Goal: Communication & Community: Participate in discussion

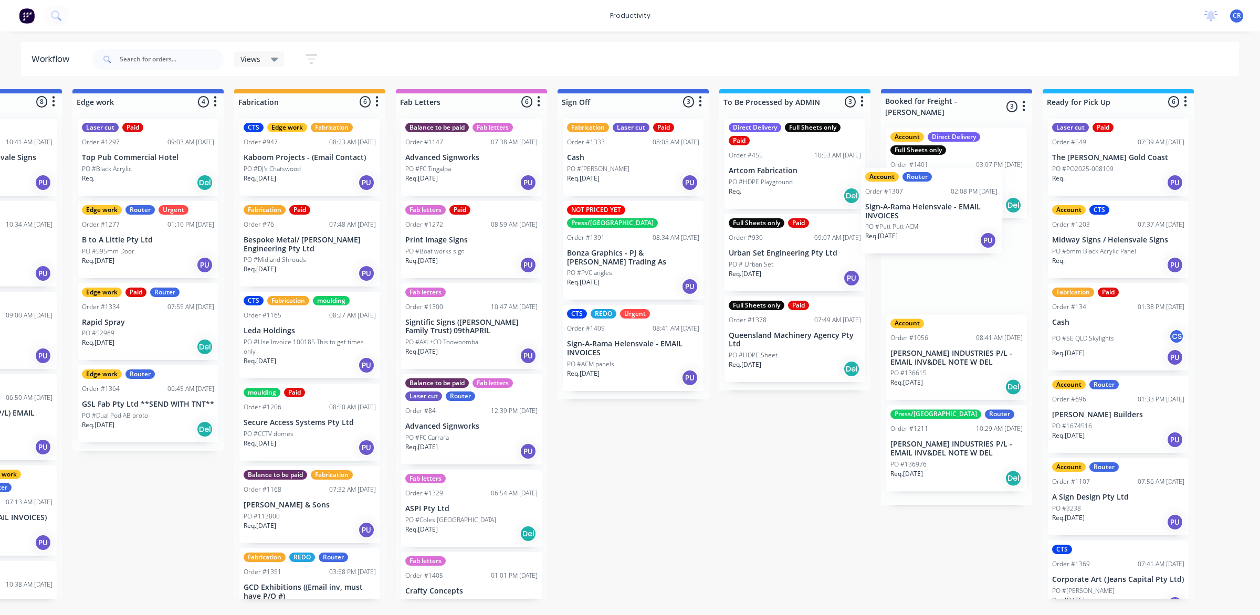
scroll to position [0, 1086]
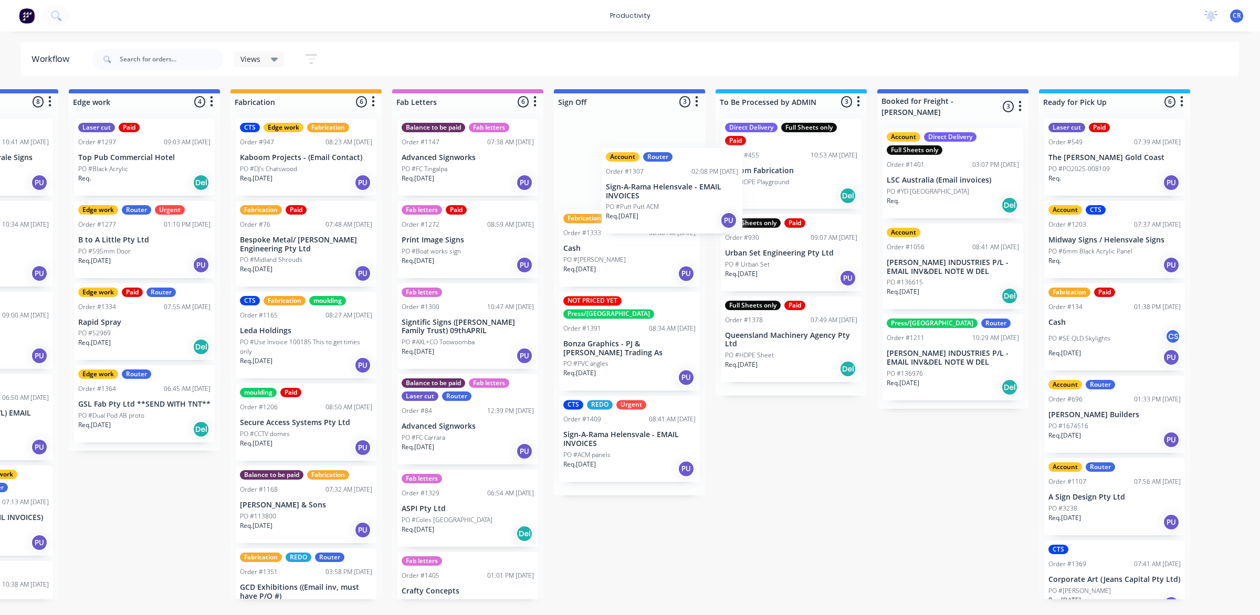
drag, startPoint x: 743, startPoint y: 342, endPoint x: 621, endPoint y: 172, distance: 209.2
click at [621, 172] on div "Submitted 0 Sort By Created date Required date Order number Customer name Most …" at bounding box center [162, 344] width 2512 height 510
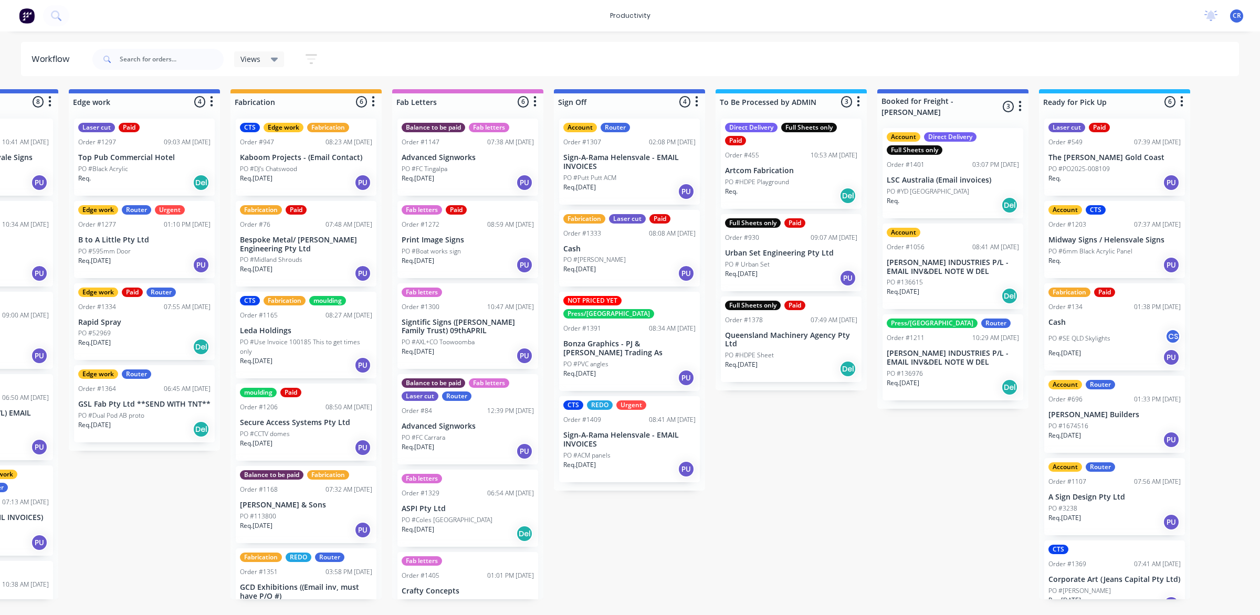
click at [620, 161] on p "Sign-A-Rama Helensvale - EMAIL INVOICES" at bounding box center [629, 162] width 132 height 18
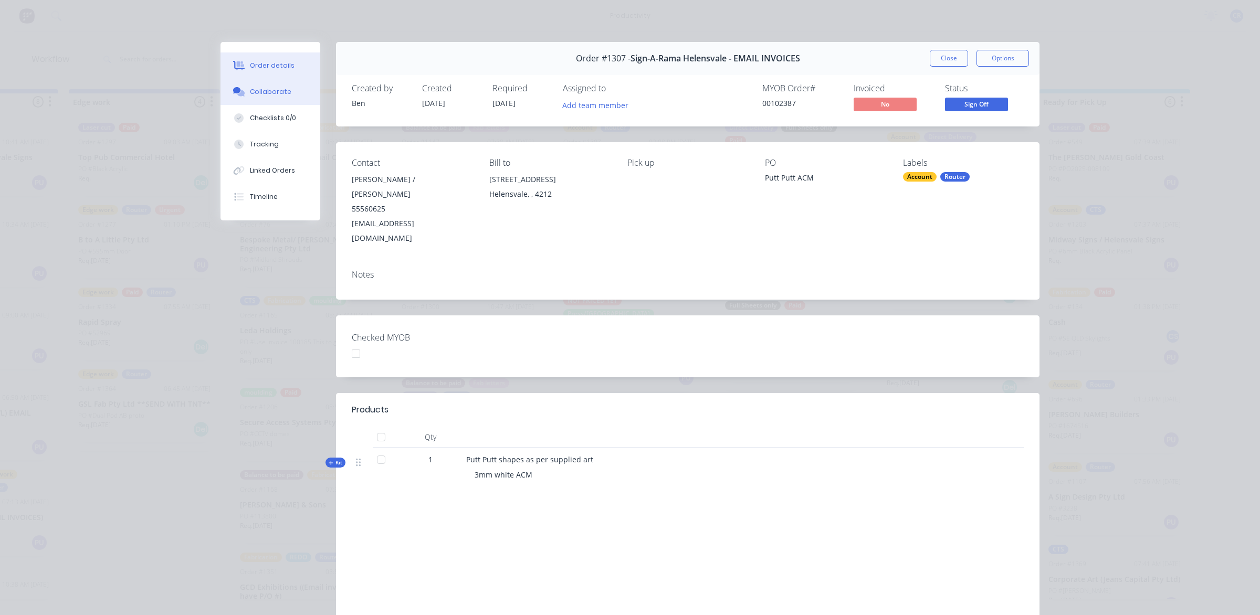
click at [281, 92] on div "Collaborate" at bounding box center [270, 91] width 41 height 9
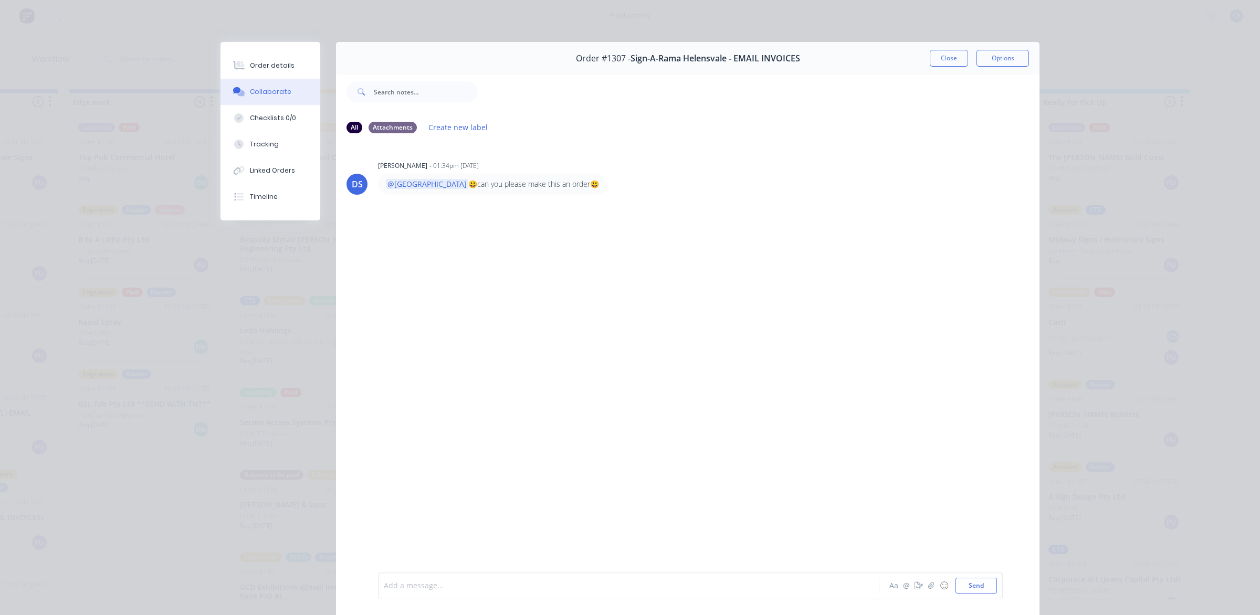
click at [429, 590] on div at bounding box center [613, 586] width 459 height 11
click at [961, 585] on button "Send" at bounding box center [976, 586] width 41 height 16
click at [944, 55] on button "Close" at bounding box center [949, 58] width 38 height 17
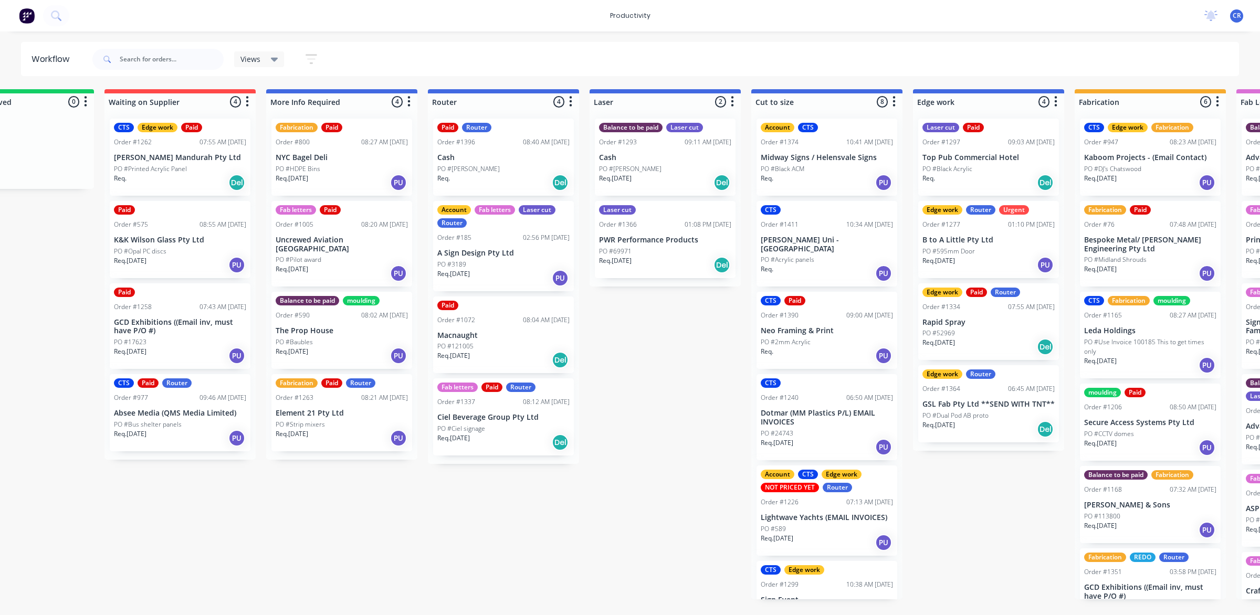
scroll to position [0, 233]
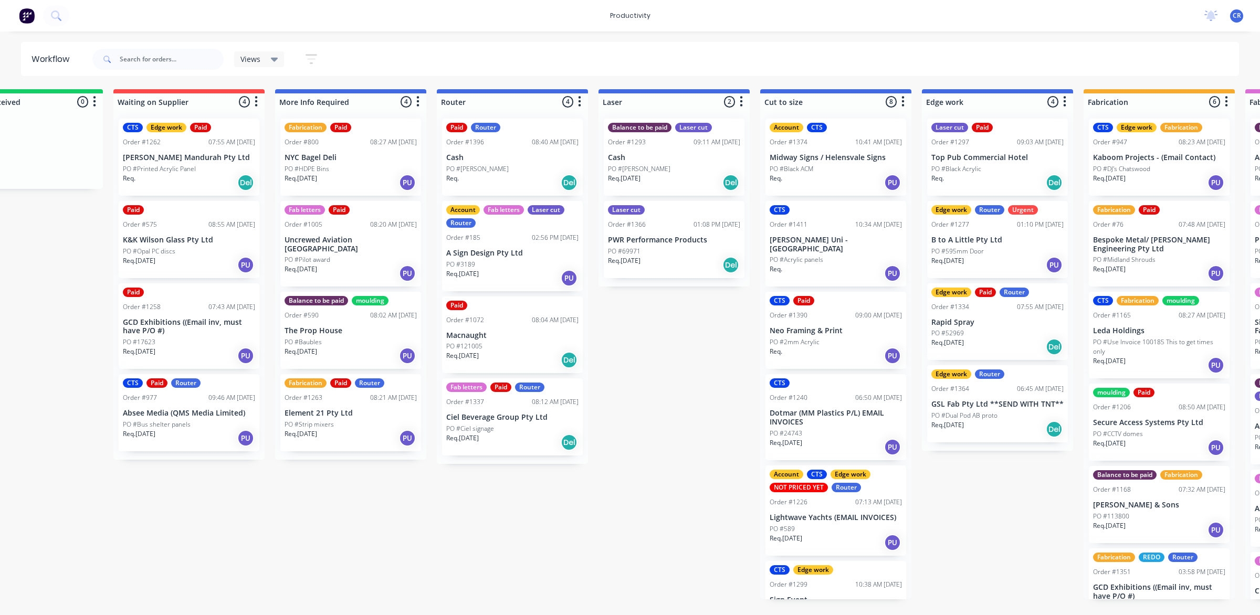
click at [505, 418] on p "Ciel Beverage Group Pty Ltd" at bounding box center [512, 417] width 132 height 9
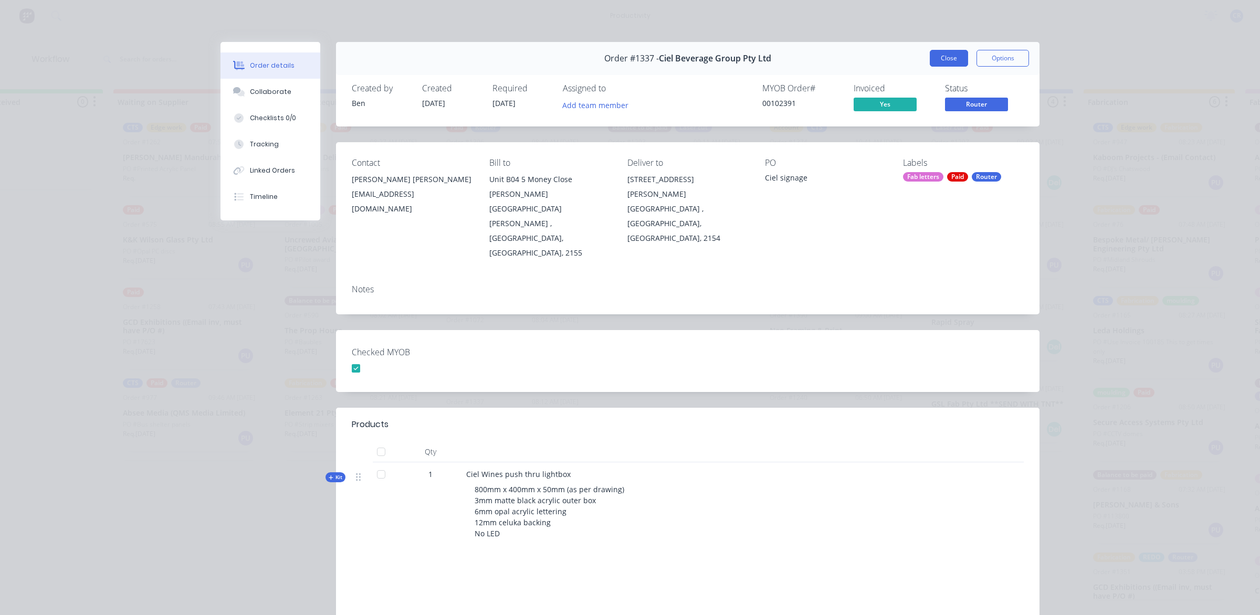
click at [949, 57] on button "Close" at bounding box center [949, 58] width 38 height 17
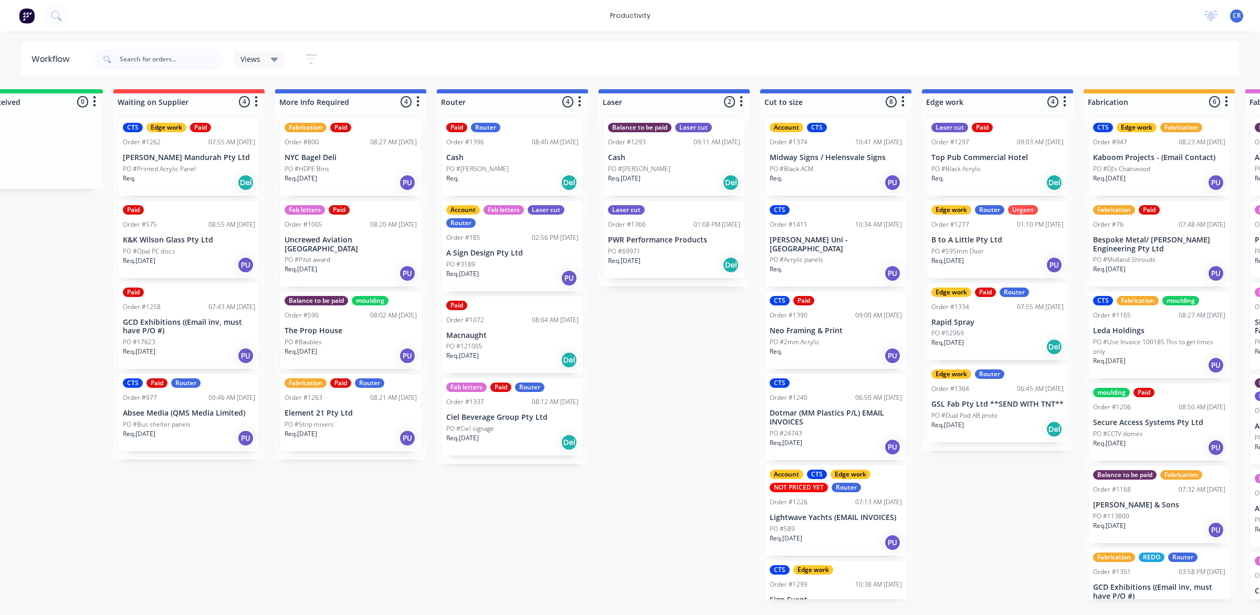
click at [679, 263] on div "Req. [DATE] Del" at bounding box center [674, 265] width 132 height 18
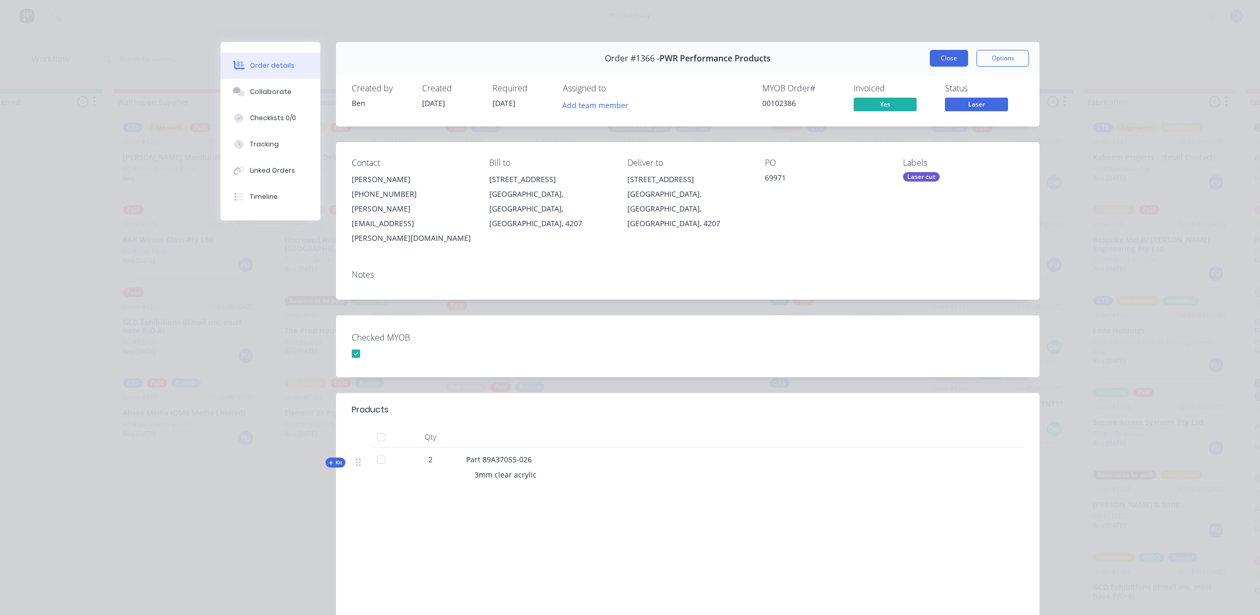
click at [943, 66] on button "Close" at bounding box center [949, 58] width 38 height 17
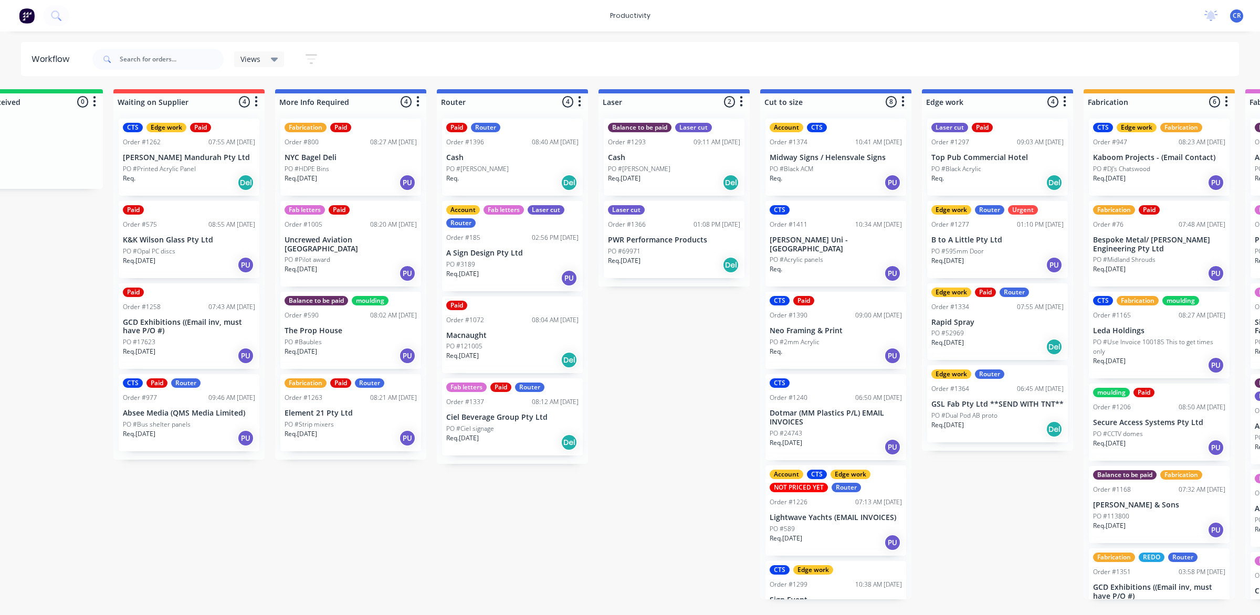
click at [689, 158] on p "Cash" at bounding box center [674, 157] width 132 height 9
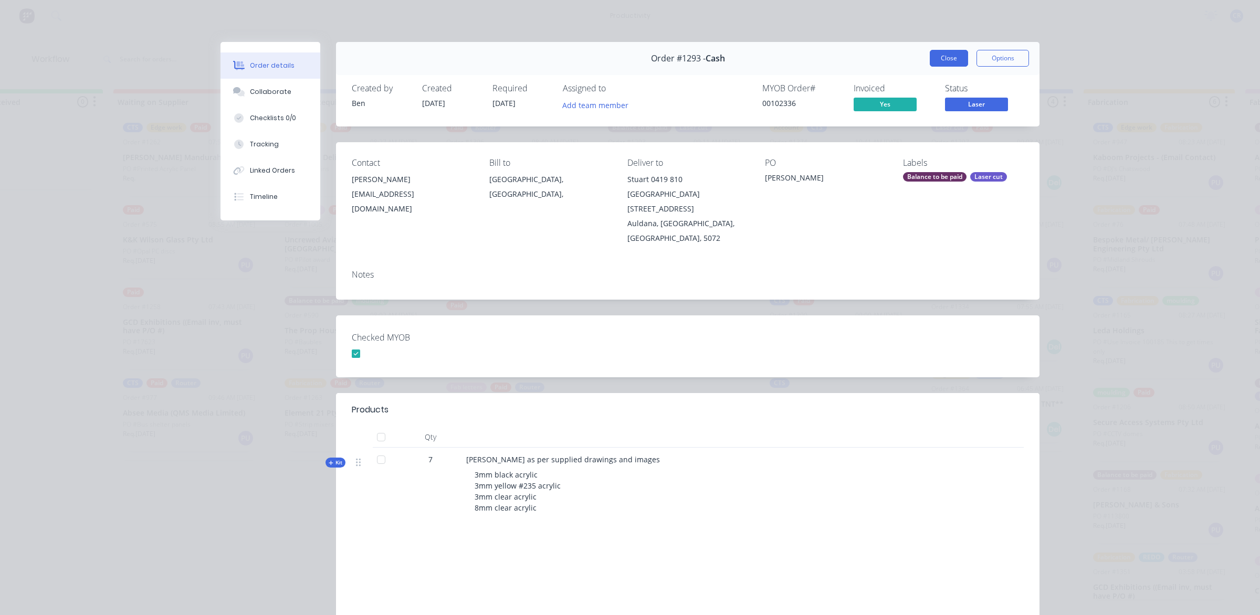
click at [943, 58] on button "Close" at bounding box center [949, 58] width 38 height 17
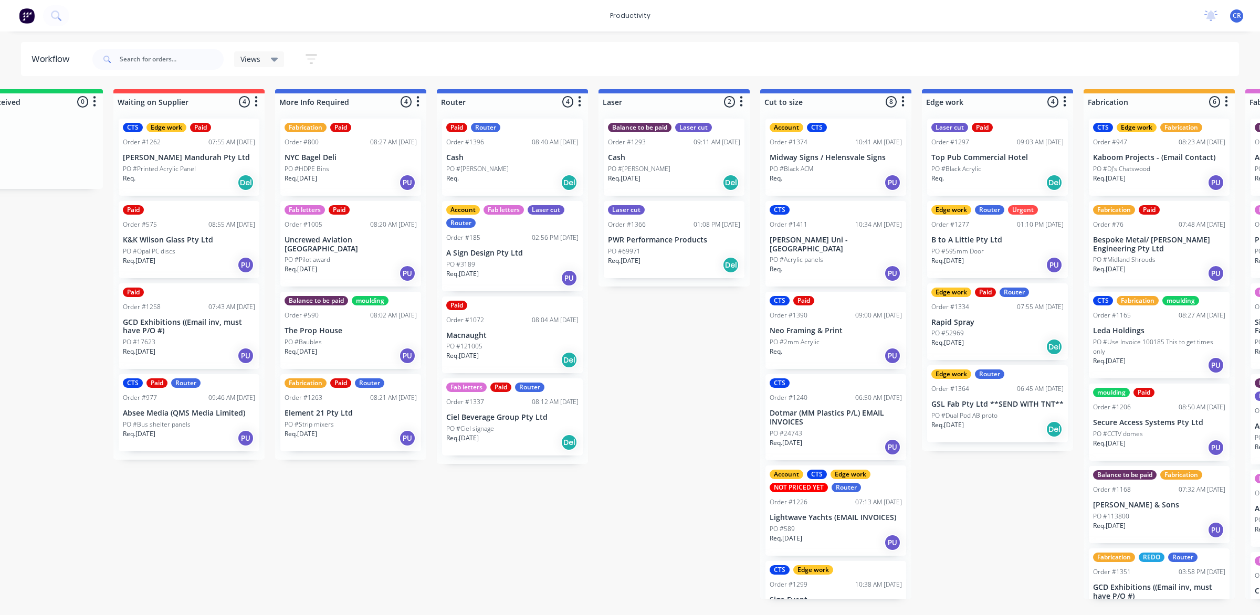
click at [662, 225] on div "Order #1366 01:08 PM [DATE]" at bounding box center [674, 224] width 132 height 9
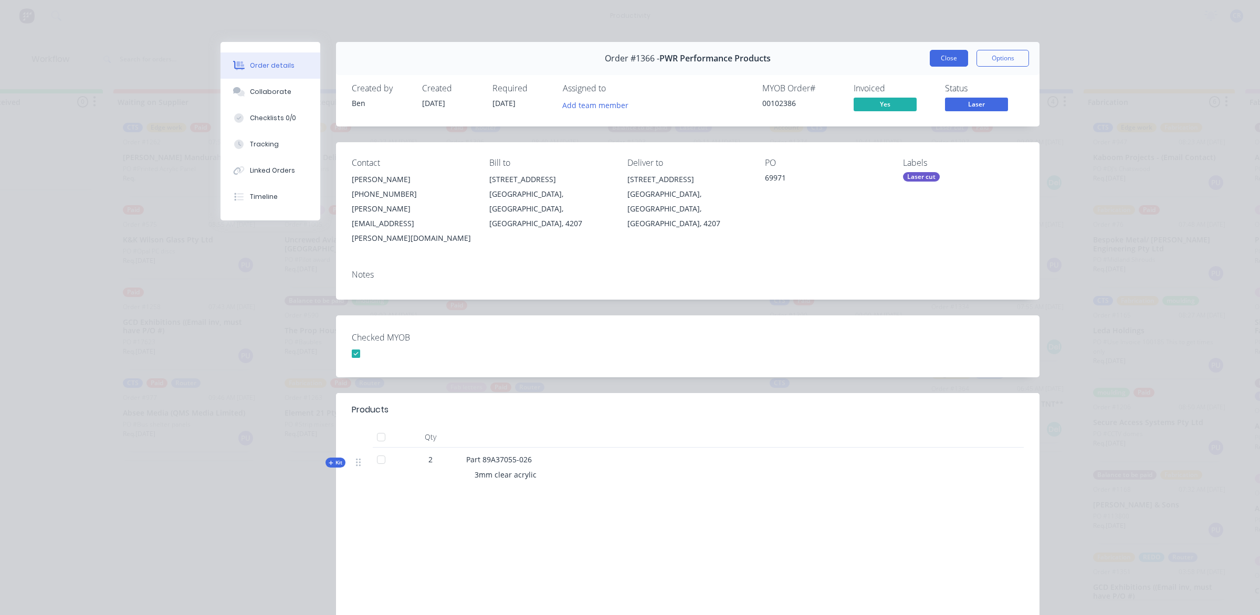
click at [930, 59] on button "Close" at bounding box center [949, 58] width 38 height 17
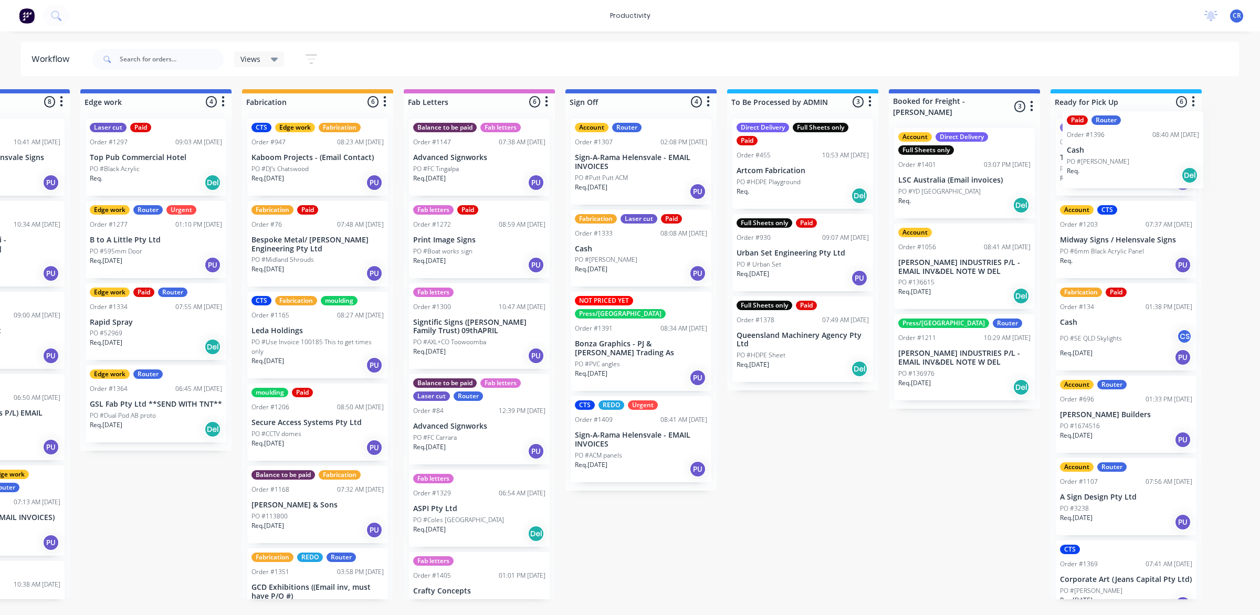
scroll to position [0, 1162]
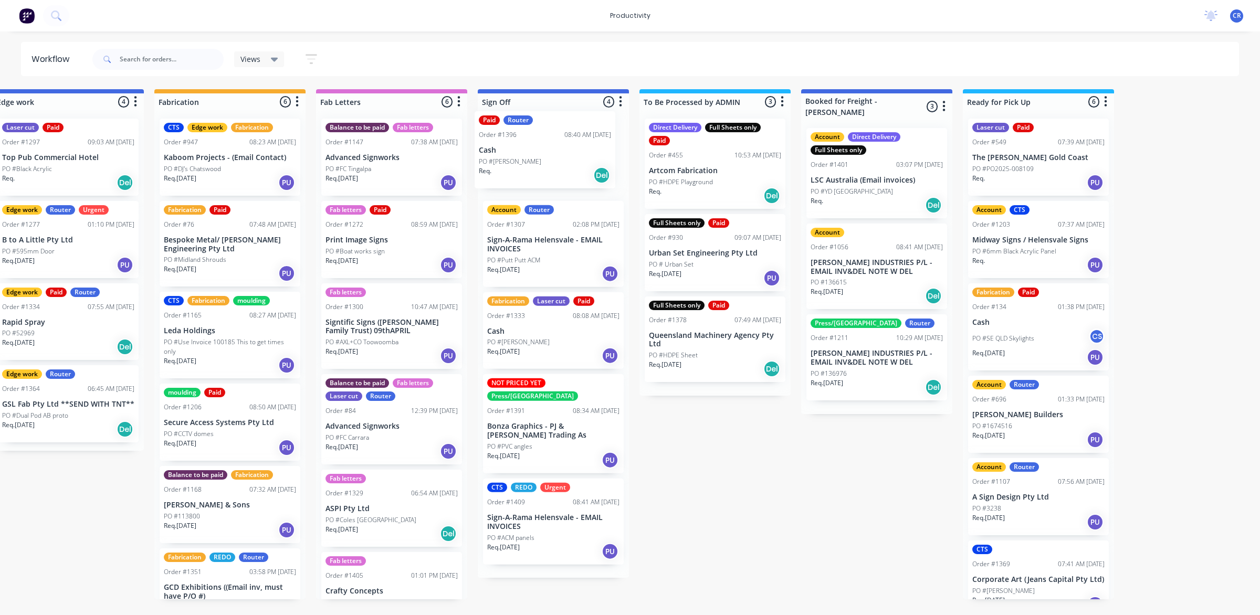
drag, startPoint x: 516, startPoint y: 161, endPoint x: 560, endPoint y: 151, distance: 44.8
click at [560, 151] on div "Submitted 0 Sort By Created date Required date Order number Customer name Most …" at bounding box center [86, 344] width 2512 height 510
click at [560, 151] on div "Paid Router Order #1396 08:40 AM [DATE] Cash PO #[PERSON_NAME] Req. Del" at bounding box center [553, 157] width 141 height 77
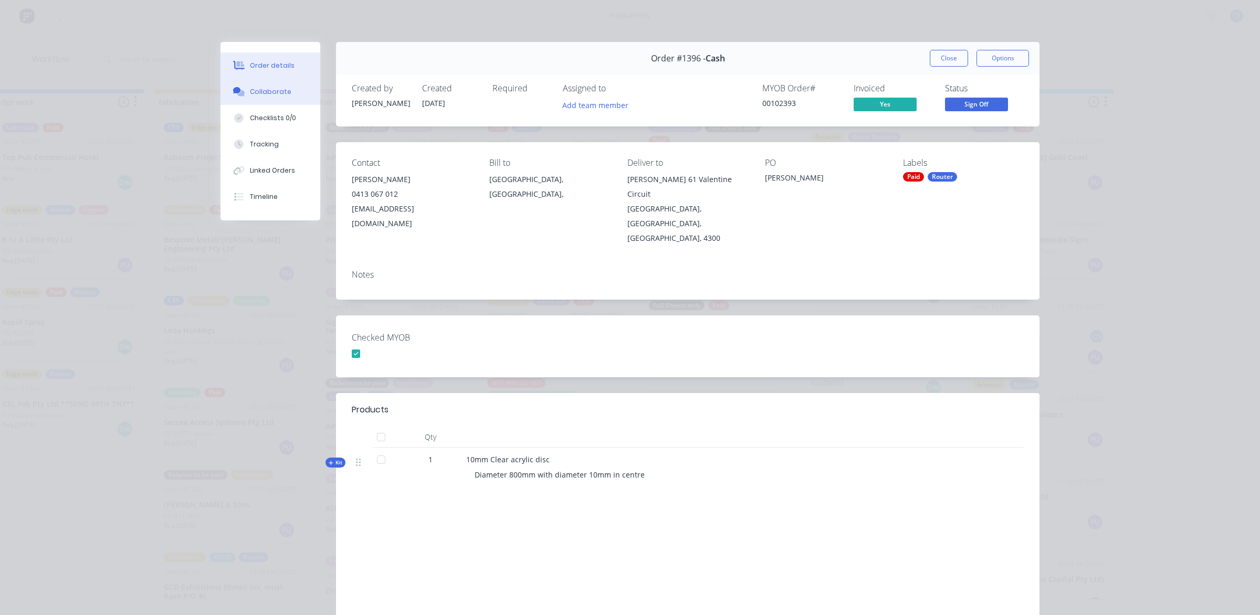
click at [233, 87] on icon at bounding box center [239, 91] width 12 height 9
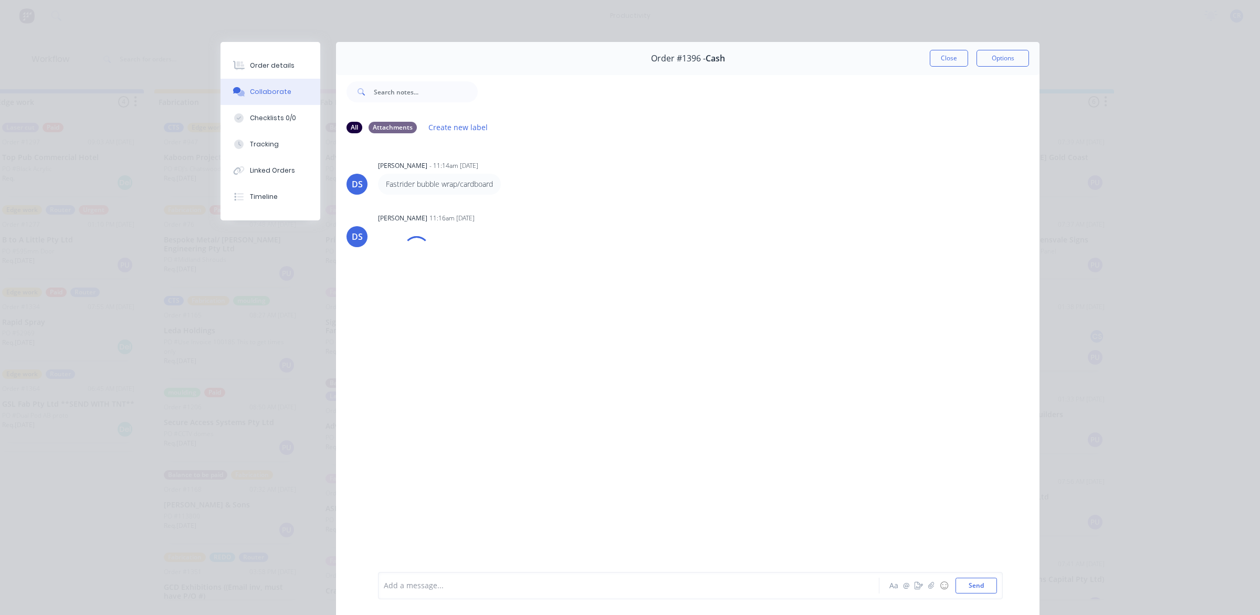
click at [423, 585] on div at bounding box center [613, 586] width 459 height 11
click at [987, 586] on button "Send" at bounding box center [976, 586] width 41 height 16
click at [948, 61] on button "Close" at bounding box center [949, 58] width 38 height 17
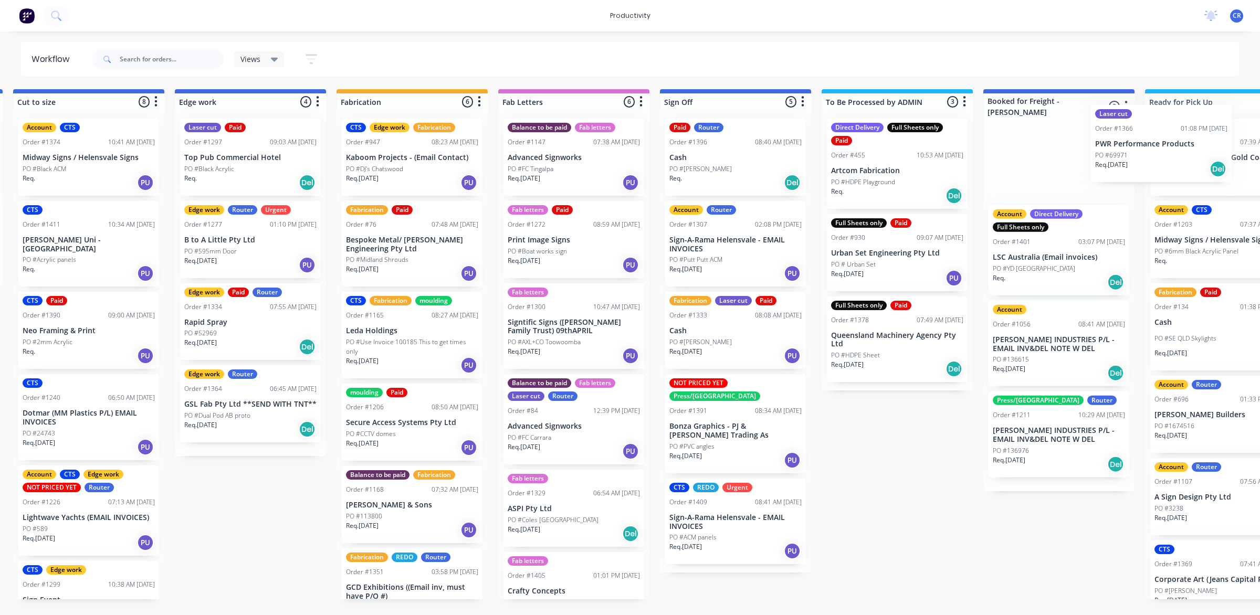
scroll to position [0, 993]
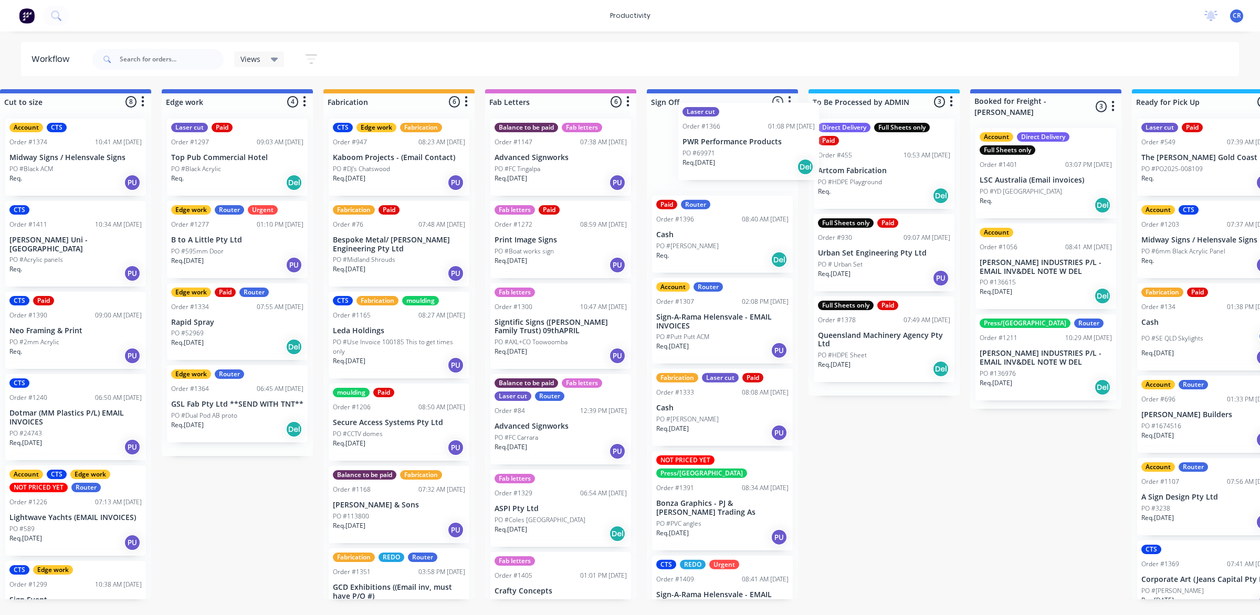
drag, startPoint x: 849, startPoint y: 245, endPoint x: 736, endPoint y: 153, distance: 145.9
click at [736, 153] on div "Submitted 0 Sort By Created date Required date Order number Customer name Most …" at bounding box center [255, 344] width 2512 height 510
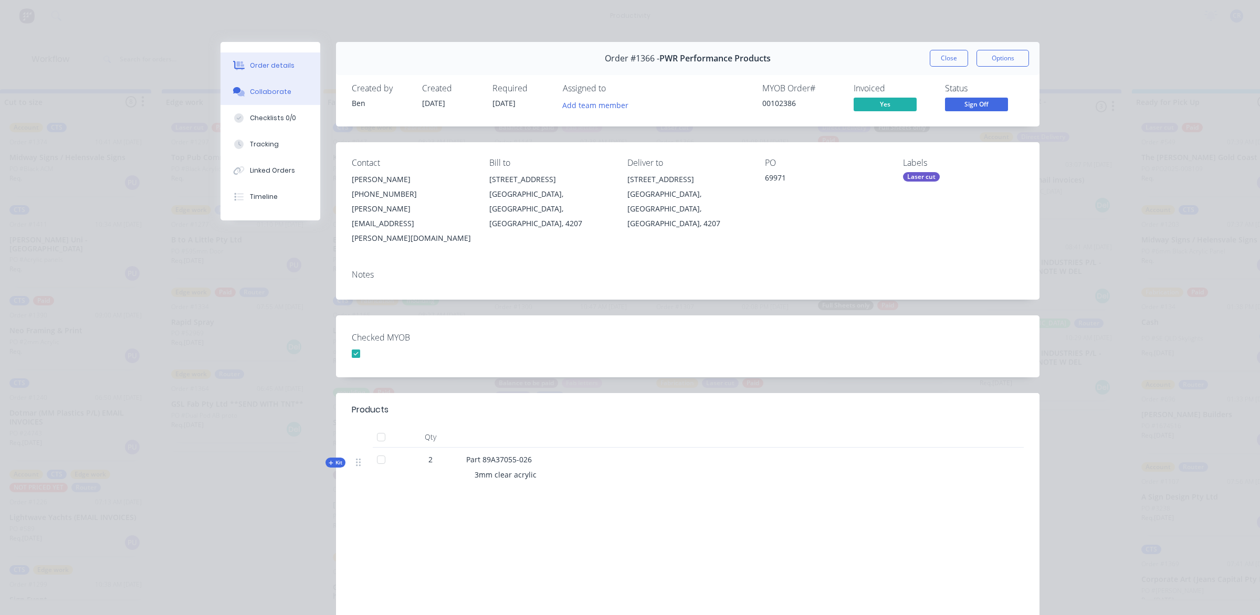
click at [281, 93] on div "Collaborate" at bounding box center [270, 91] width 41 height 9
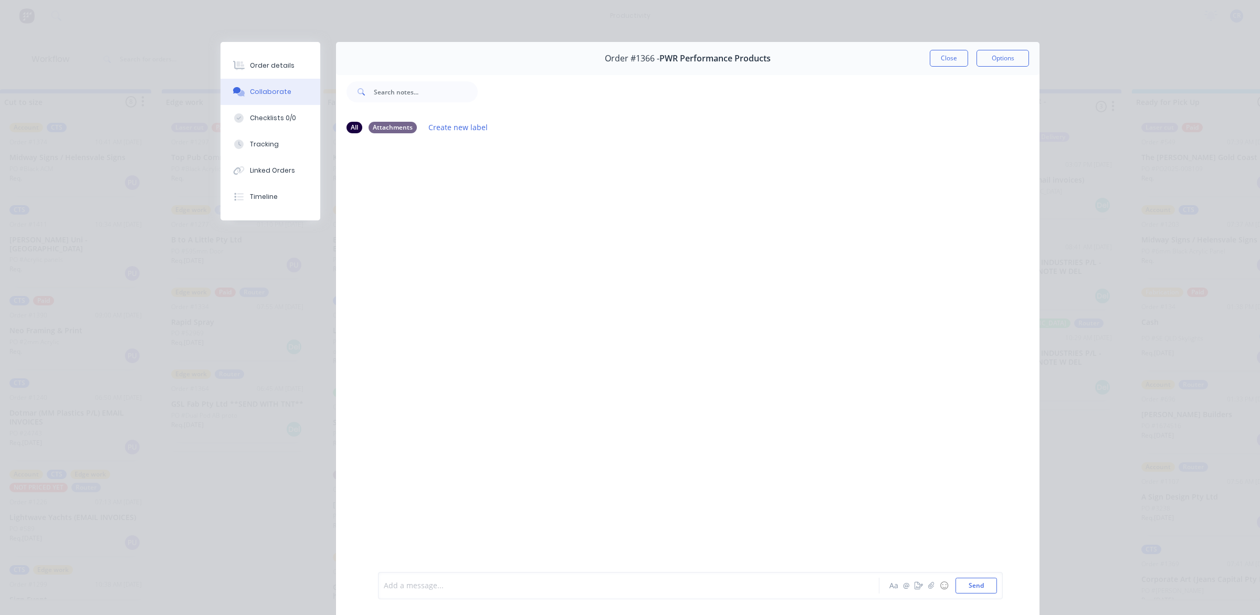
click at [411, 581] on div at bounding box center [613, 586] width 459 height 11
click at [974, 584] on button "Send" at bounding box center [976, 586] width 41 height 16
click at [931, 45] on div "Order #1366 - PWR Performance Products Close Options" at bounding box center [688, 58] width 704 height 33
click at [935, 61] on button "Close" at bounding box center [949, 58] width 38 height 17
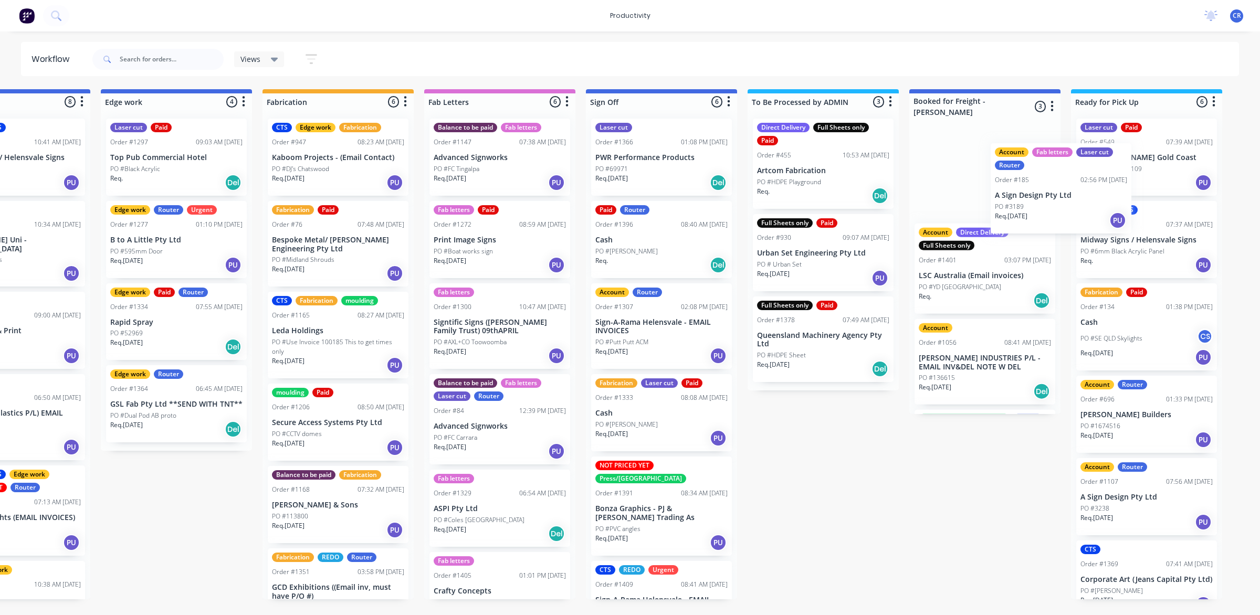
scroll to position [0, 1054]
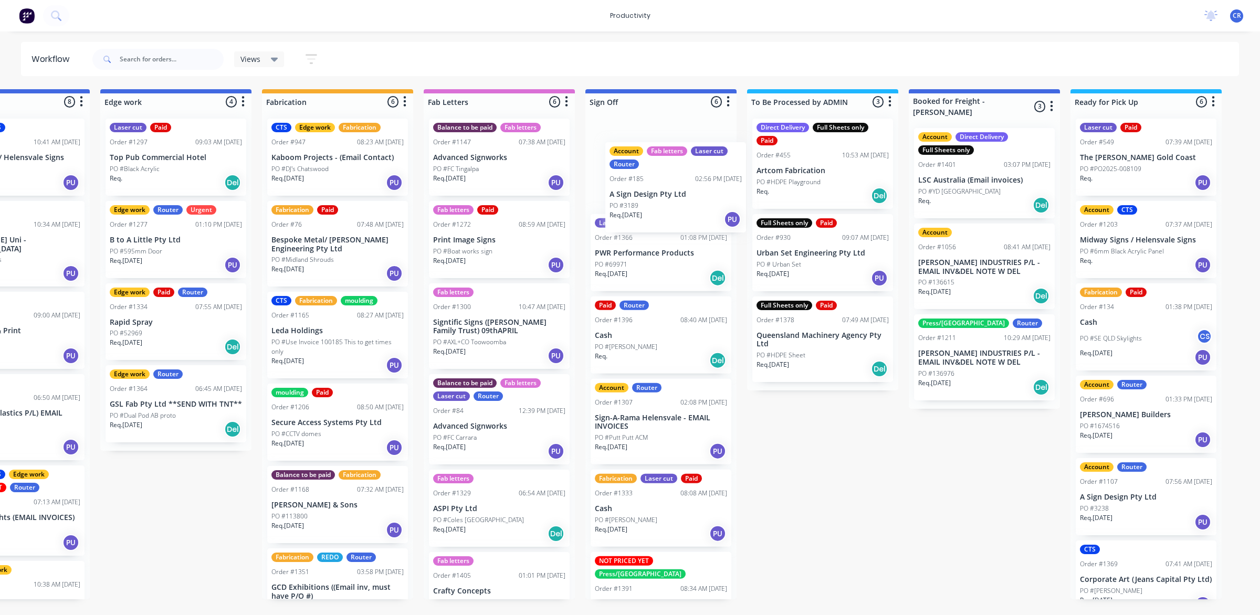
drag, startPoint x: 599, startPoint y: 161, endPoint x: 659, endPoint y: 187, distance: 66.1
click at [659, 187] on div "Submitted 0 Sort By Created date Required date Order number Customer name Most …" at bounding box center [194, 344] width 2512 height 510
click at [659, 187] on div "Laser cut Order #1366 01:08 PM [DATE] PWR Performance Products PO #69971 Req. […" at bounding box center [660, 354] width 151 height 489
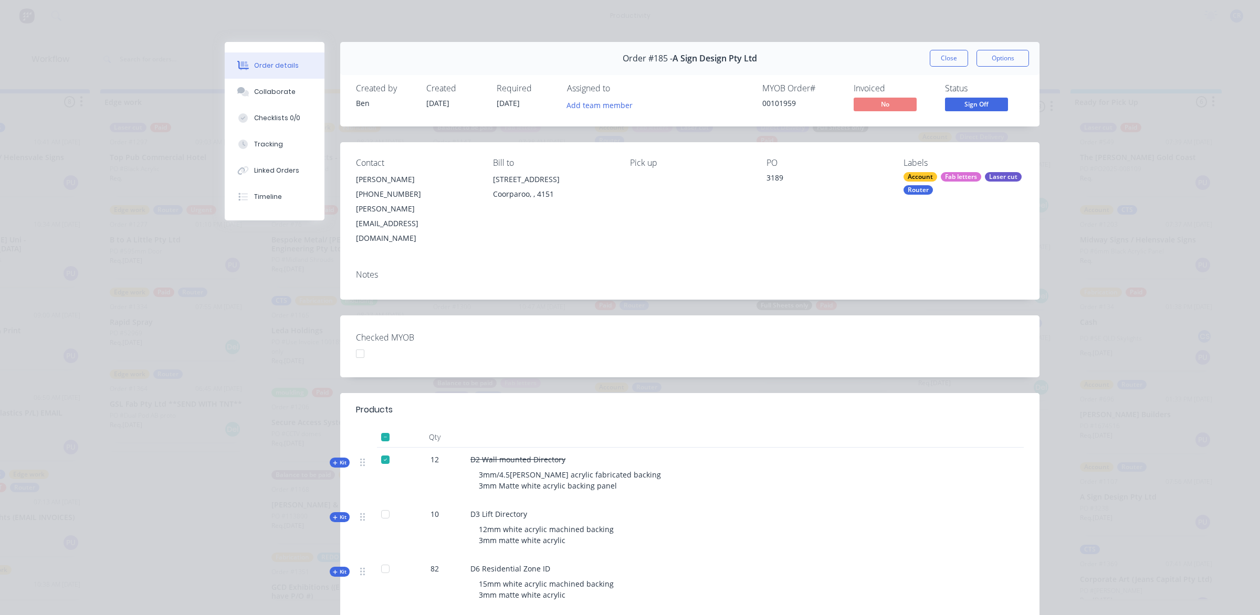
click at [379, 504] on div at bounding box center [385, 514] width 21 height 21
click at [378, 559] on div at bounding box center [385, 569] width 21 height 21
click at [263, 93] on div "Collaborate" at bounding box center [274, 91] width 41 height 9
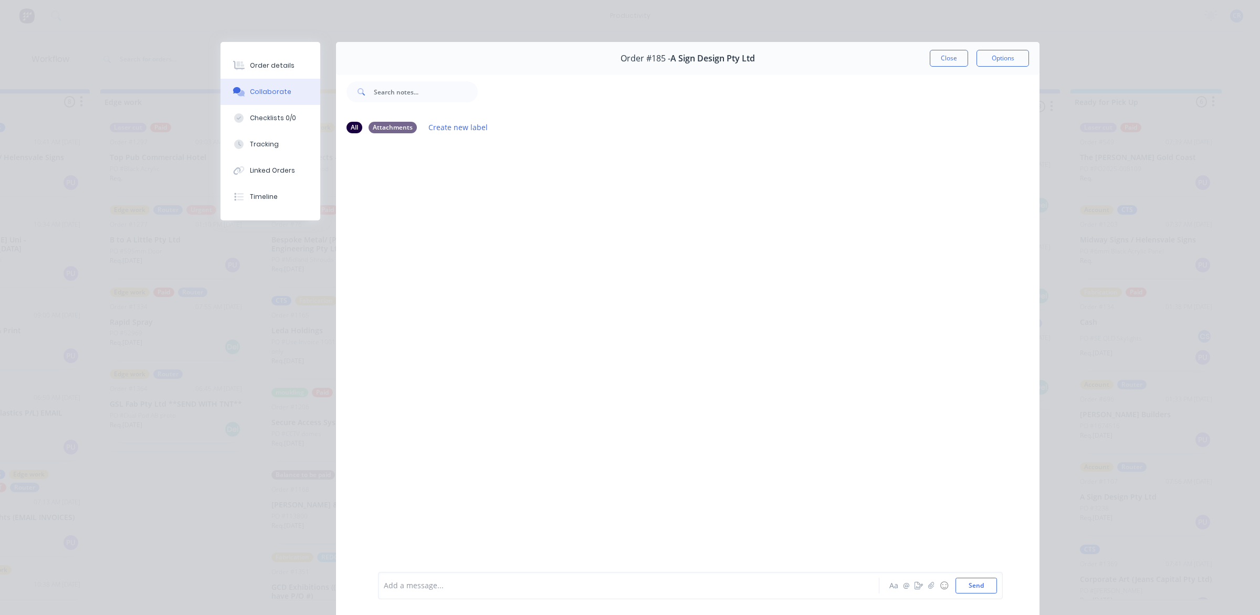
click at [500, 588] on div at bounding box center [613, 586] width 459 height 11
click at [958, 588] on button "Send" at bounding box center [976, 586] width 41 height 16
click at [793, 594] on div "Add a message... Aa @ ☺ Send" at bounding box center [690, 585] width 625 height 27
click at [796, 583] on div at bounding box center [613, 586] width 459 height 11
click at [980, 584] on button "Send" at bounding box center [976, 586] width 41 height 16
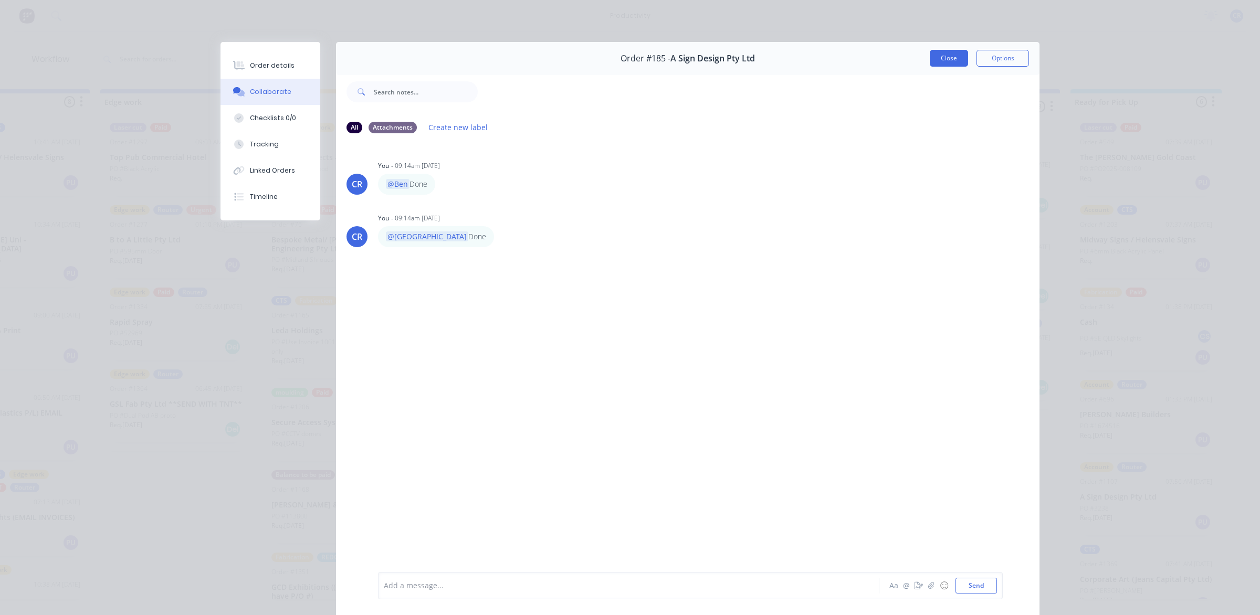
click at [944, 59] on button "Close" at bounding box center [949, 58] width 38 height 17
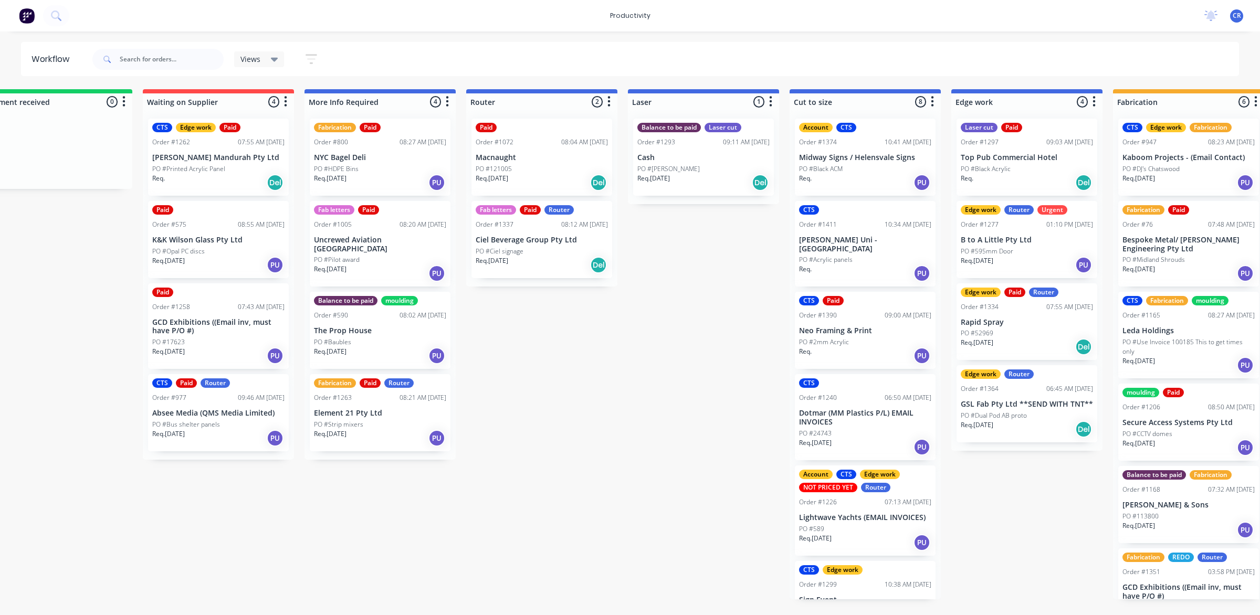
scroll to position [0, 201]
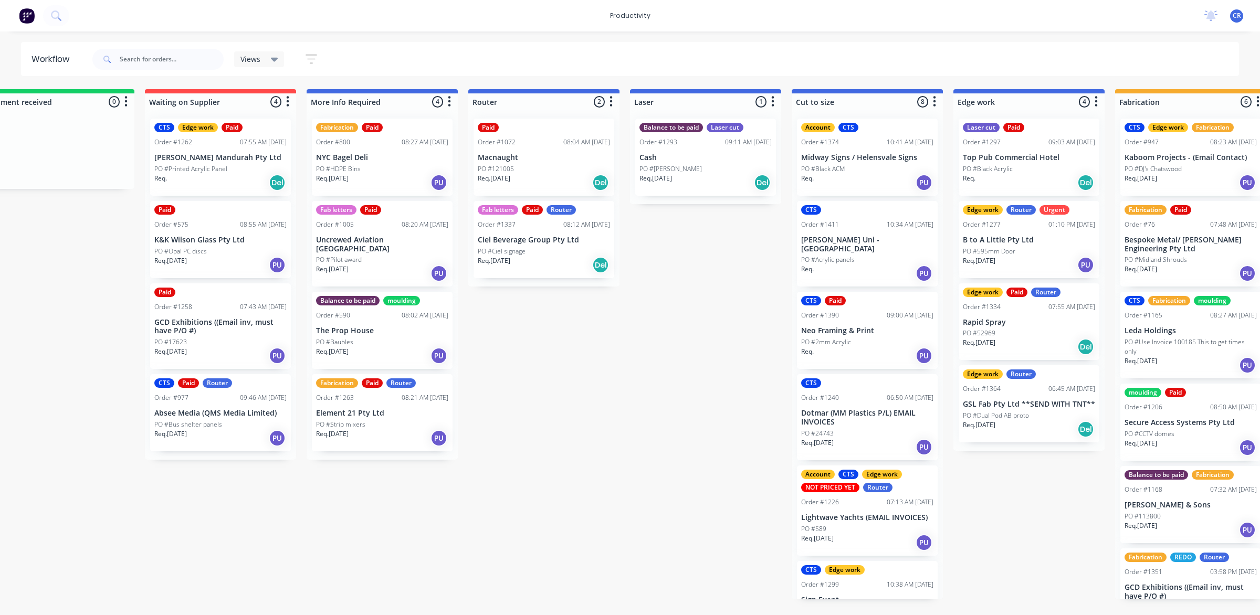
click at [562, 242] on p "Ciel Beverage Group Pty Ltd" at bounding box center [544, 240] width 132 height 9
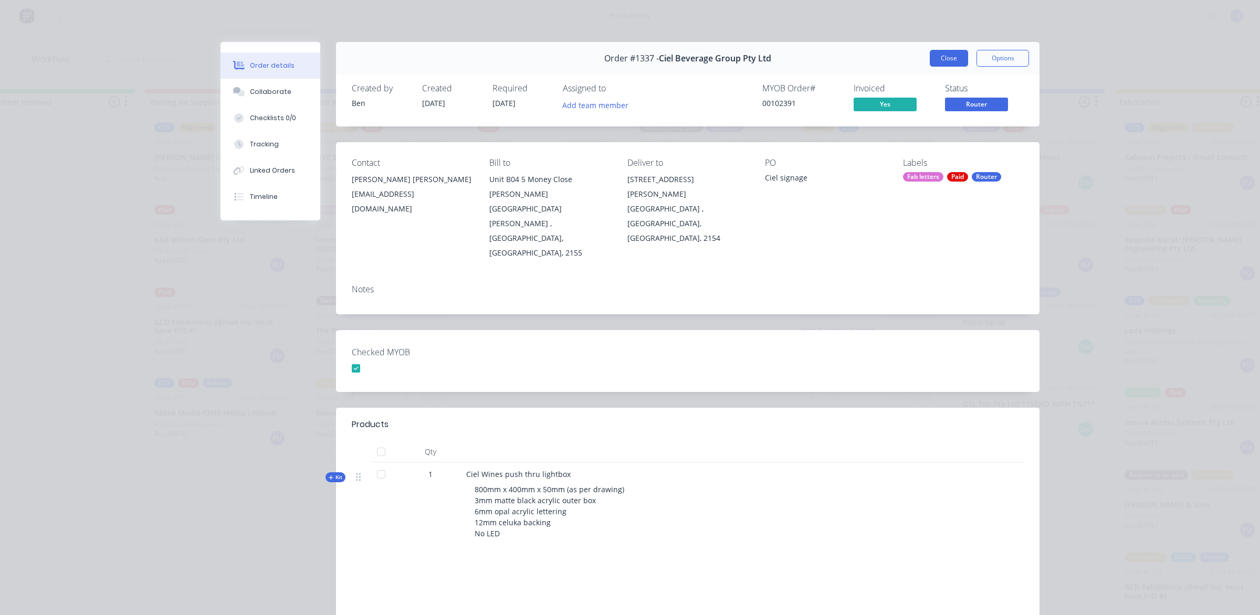
click at [933, 56] on button "Close" at bounding box center [949, 58] width 38 height 17
